Goal: Entertainment & Leisure: Consume media (video, audio)

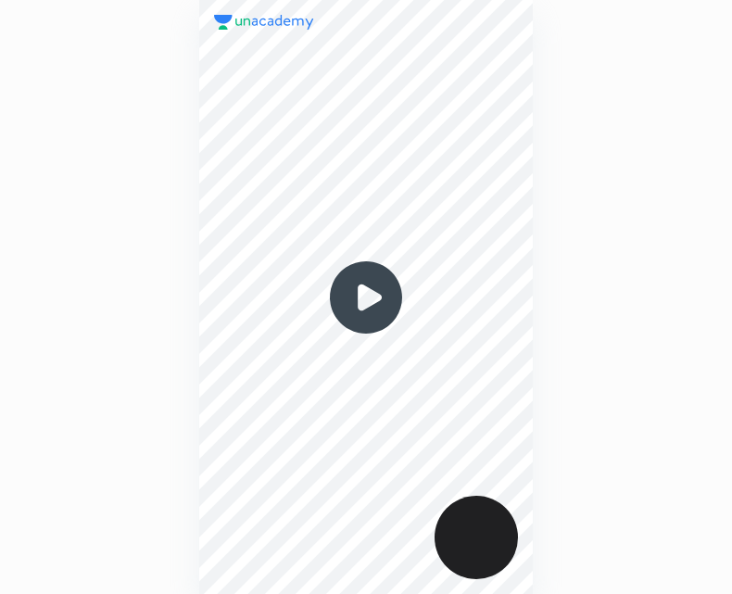
scroll to position [594, 436]
click at [370, 298] on img at bounding box center [366, 297] width 89 height 89
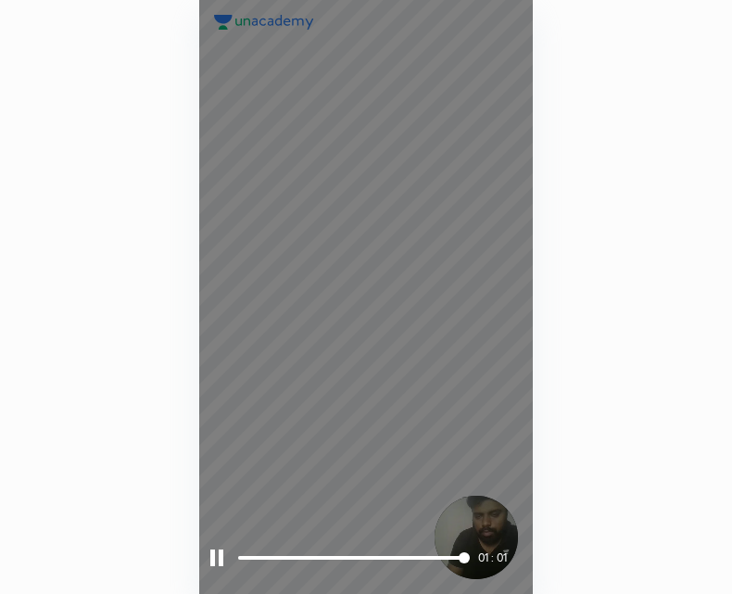
click at [221, 549] on div "01 : 01" at bounding box center [366, 558] width 312 height 28
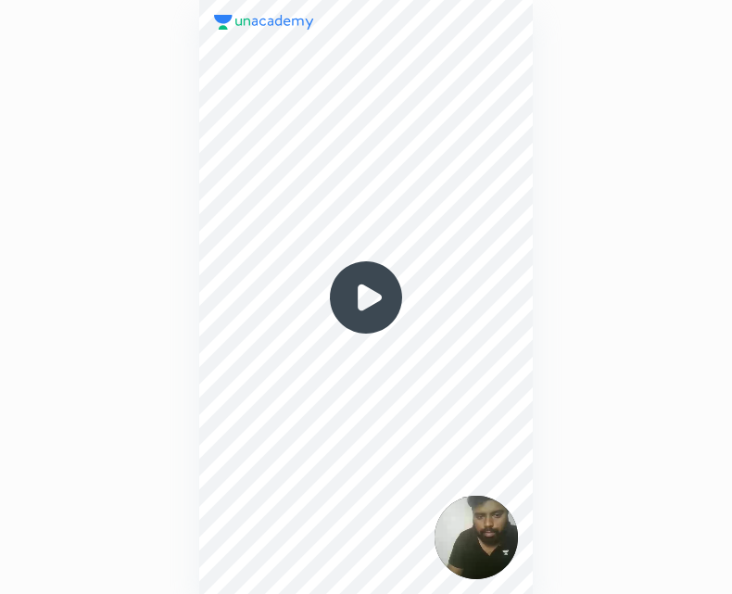
scroll to position [594, 436]
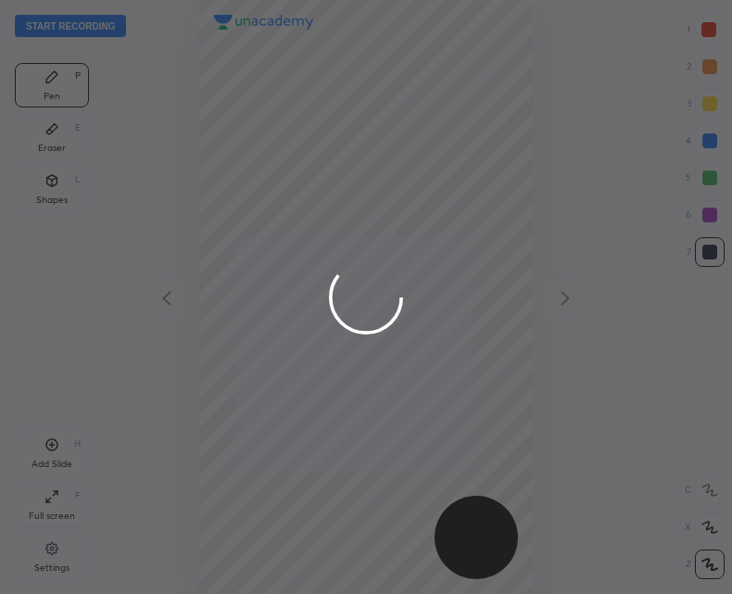
scroll to position [594, 436]
